Goal: Task Accomplishment & Management: Manage account settings

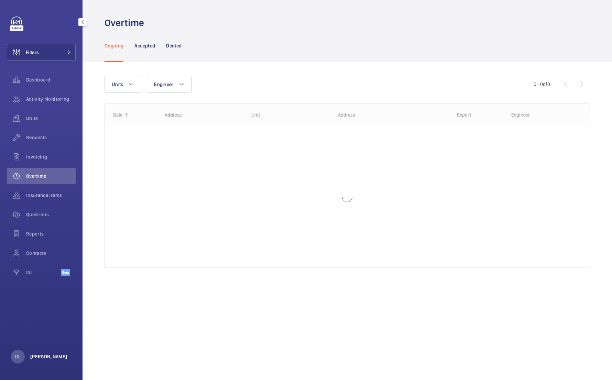
click at [52, 354] on p "[PERSON_NAME]" at bounding box center [48, 356] width 37 height 7
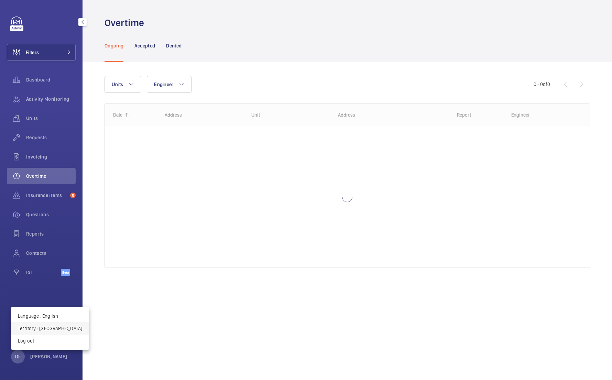
click at [56, 333] on button "Territory : [GEOGRAPHIC_DATA]" at bounding box center [50, 328] width 78 height 12
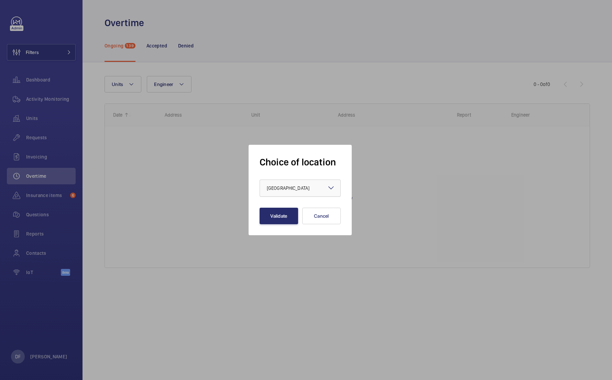
click at [293, 192] on div at bounding box center [300, 188] width 80 height 16
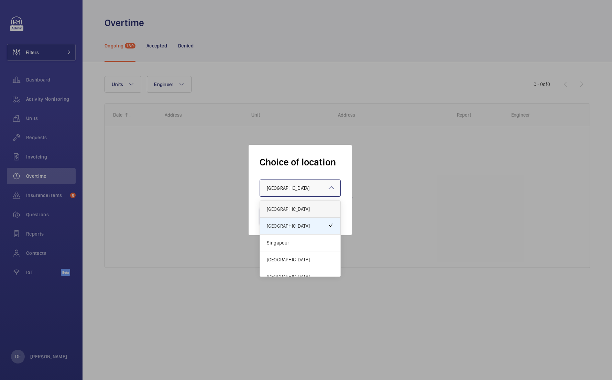
click at [287, 207] on span "[GEOGRAPHIC_DATA]" at bounding box center [300, 208] width 67 height 7
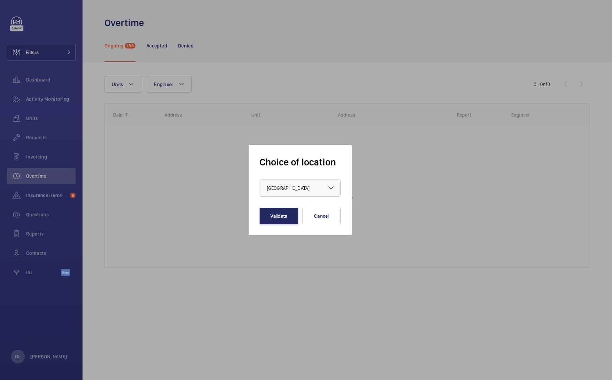
click at [285, 208] on button "Validate" at bounding box center [278, 216] width 38 height 16
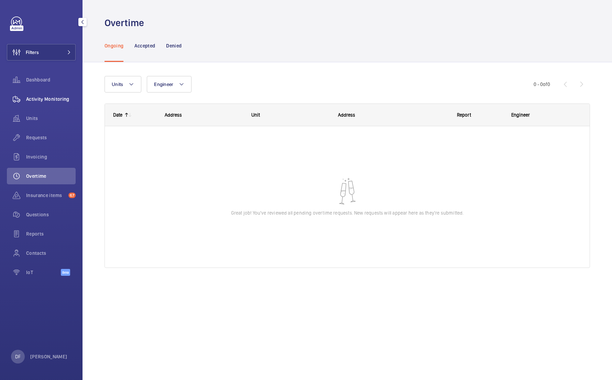
click at [66, 103] on div "Activity Monitoring" at bounding box center [41, 99] width 69 height 16
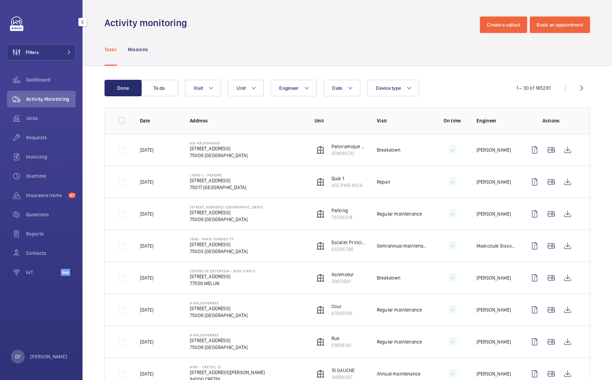
click at [55, 365] on div "Filters Dashboard Activity Monitoring Units Requests Invoicing Overtime Insuran…" at bounding box center [41, 190] width 82 height 380
click at [48, 364] on div "Filters Dashboard Activity Monitoring Units Requests Invoicing Overtime Insuran…" at bounding box center [41, 190] width 82 height 380
click at [47, 360] on div "DF [PERSON_NAME]" at bounding box center [39, 356] width 56 height 14
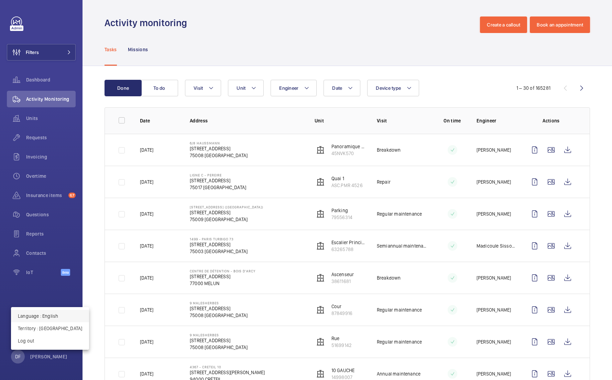
click at [48, 320] on button "Language : English" at bounding box center [50, 316] width 78 height 12
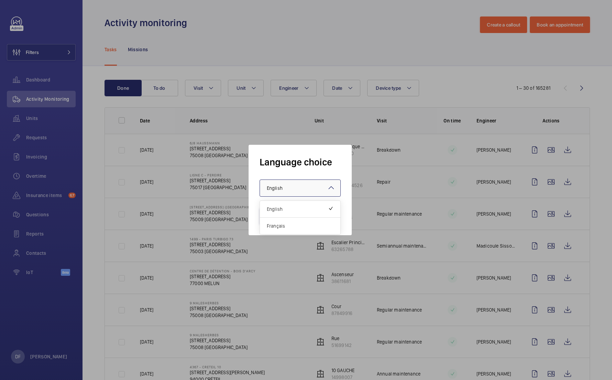
click at [313, 184] on div at bounding box center [300, 188] width 80 height 16
click at [285, 223] on span "Français" at bounding box center [300, 225] width 67 height 7
click at [285, 222] on button "Validate" at bounding box center [278, 216] width 38 height 16
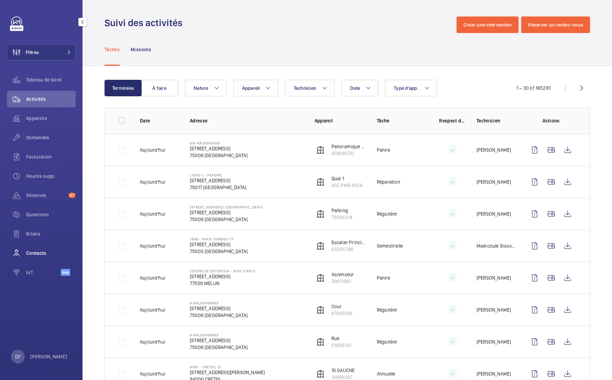
click at [56, 254] on span "Contacts" at bounding box center [50, 252] width 49 height 7
